Goal: Information Seeking & Learning: Learn about a topic

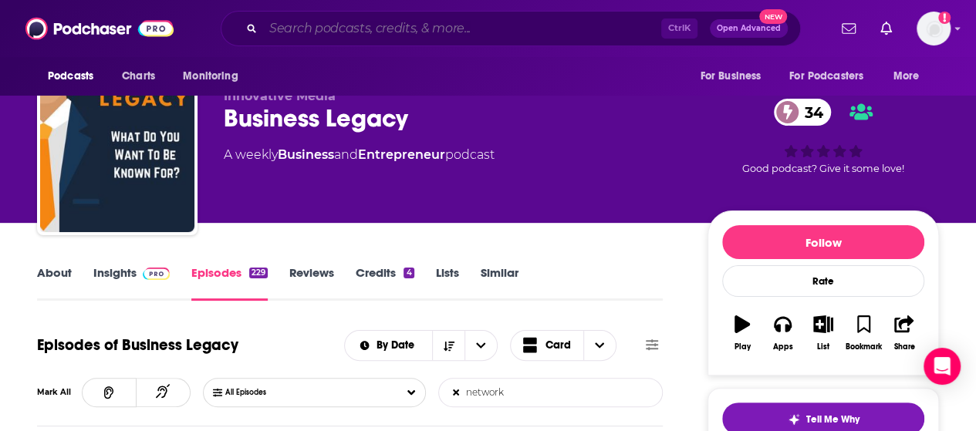
click at [347, 32] on input "Search podcasts, credits, & more..." at bounding box center [462, 28] width 398 height 25
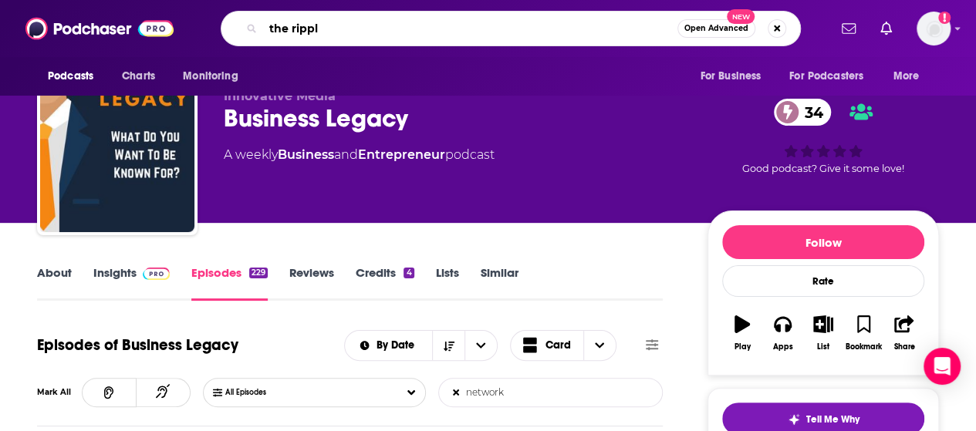
type input "the ripple"
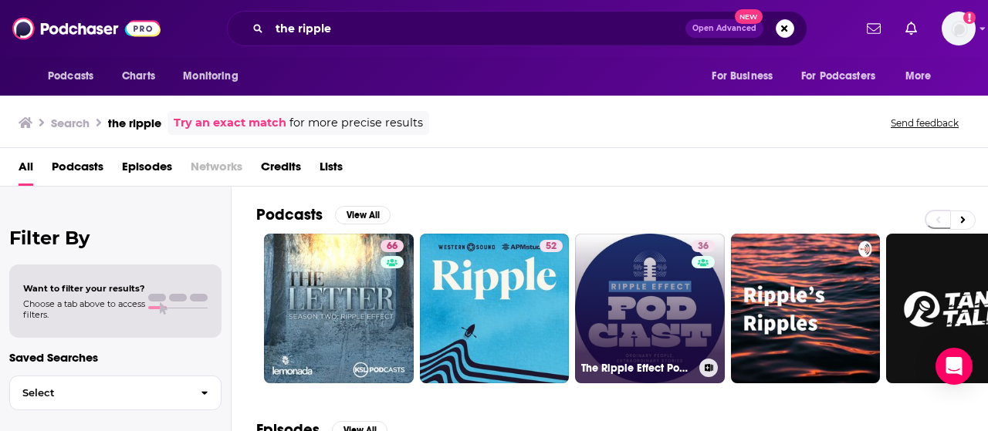
scroll to position [155, 0]
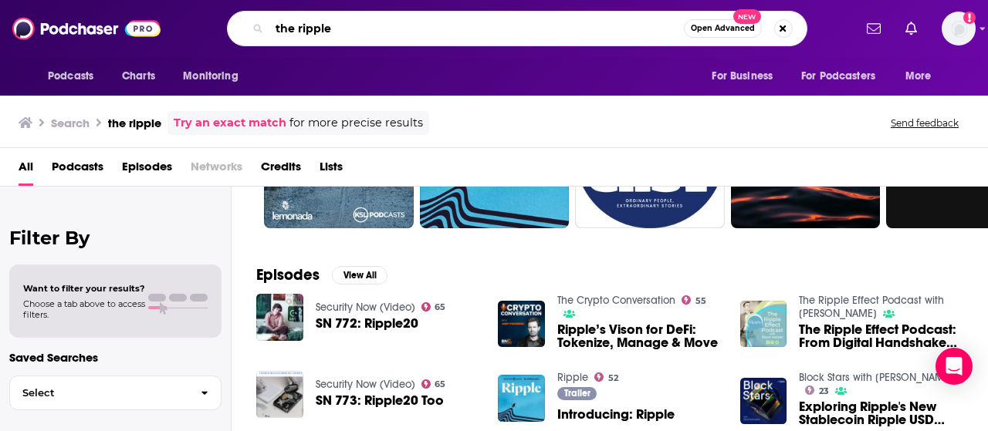
click at [427, 25] on input "the ripple" at bounding box center [476, 28] width 414 height 25
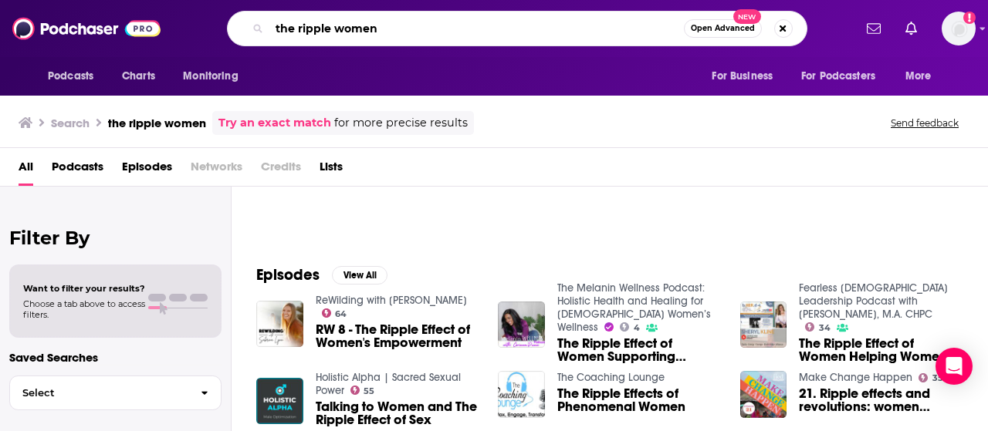
drag, startPoint x: 290, startPoint y: 30, endPoint x: 241, endPoint y: 33, distance: 49.5
click at [241, 33] on div "the ripple women Open Advanced New" at bounding box center [517, 28] width 580 height 35
type input "[DATE] women"
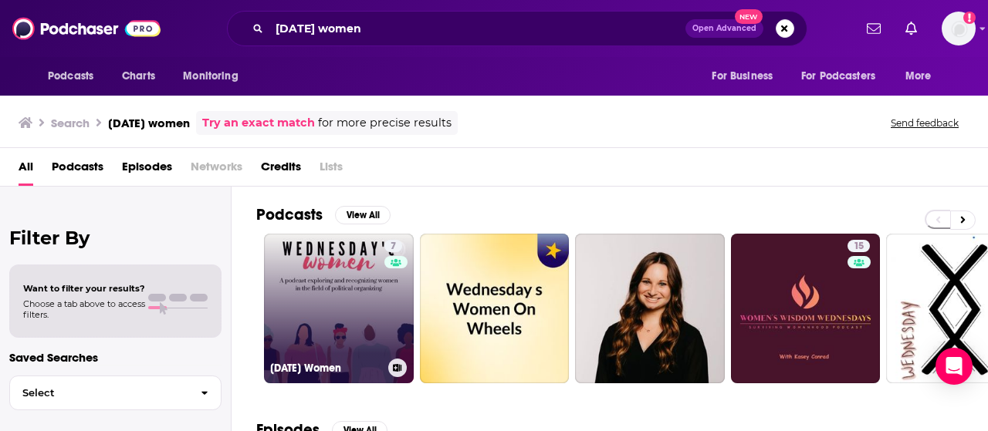
click at [333, 305] on link "7 [DATE] Women" at bounding box center [339, 309] width 150 height 150
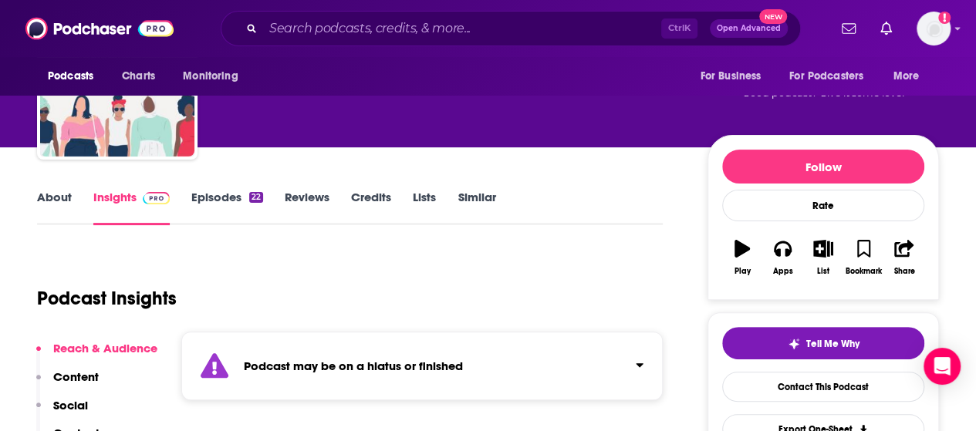
scroll to position [103, 0]
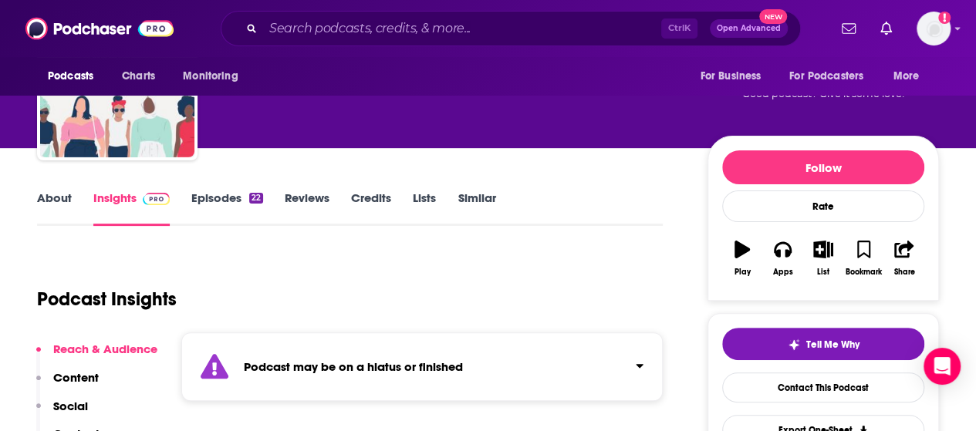
click at [228, 204] on link "Episodes 22" at bounding box center [227, 208] width 72 height 35
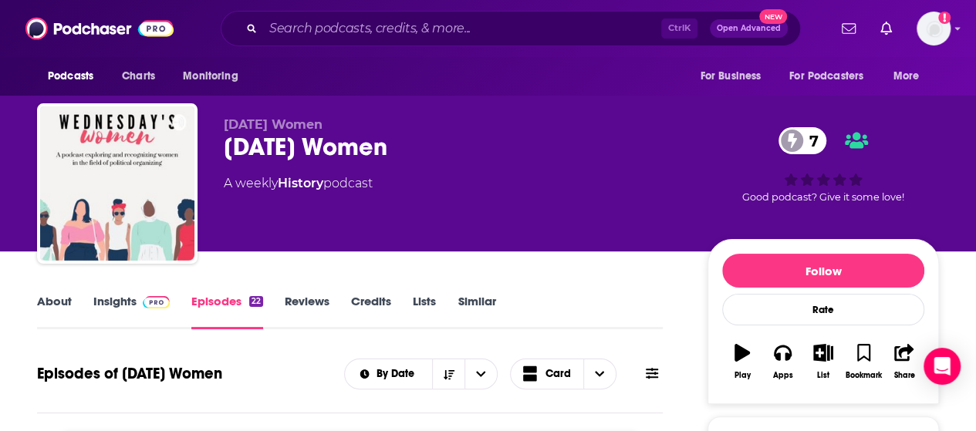
click at [57, 298] on link "About" at bounding box center [54, 311] width 35 height 35
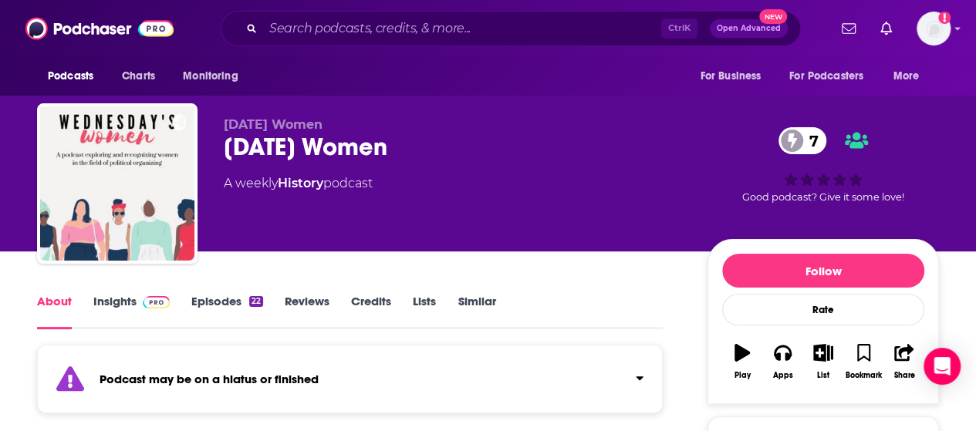
click at [205, 305] on link "Episodes 22" at bounding box center [227, 311] width 72 height 35
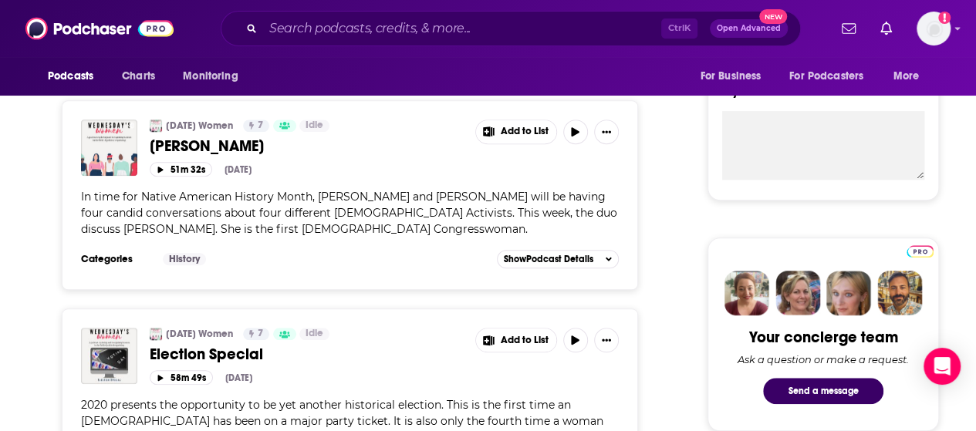
scroll to position [557, 0]
